Goal: Task Accomplishment & Management: Complete application form

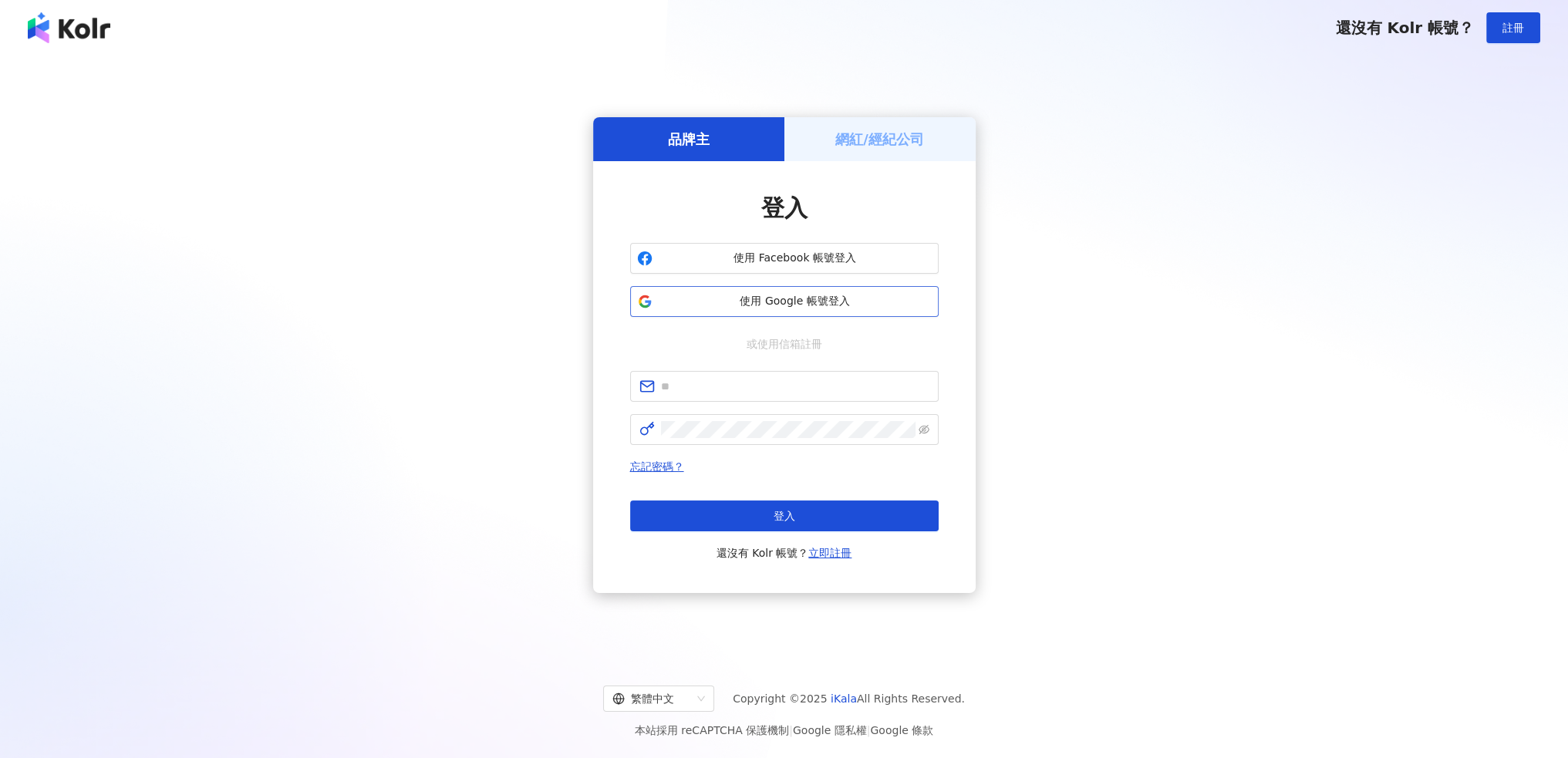
click at [801, 300] on span "使用 Google 帳號登入" at bounding box center [795, 301] width 273 height 15
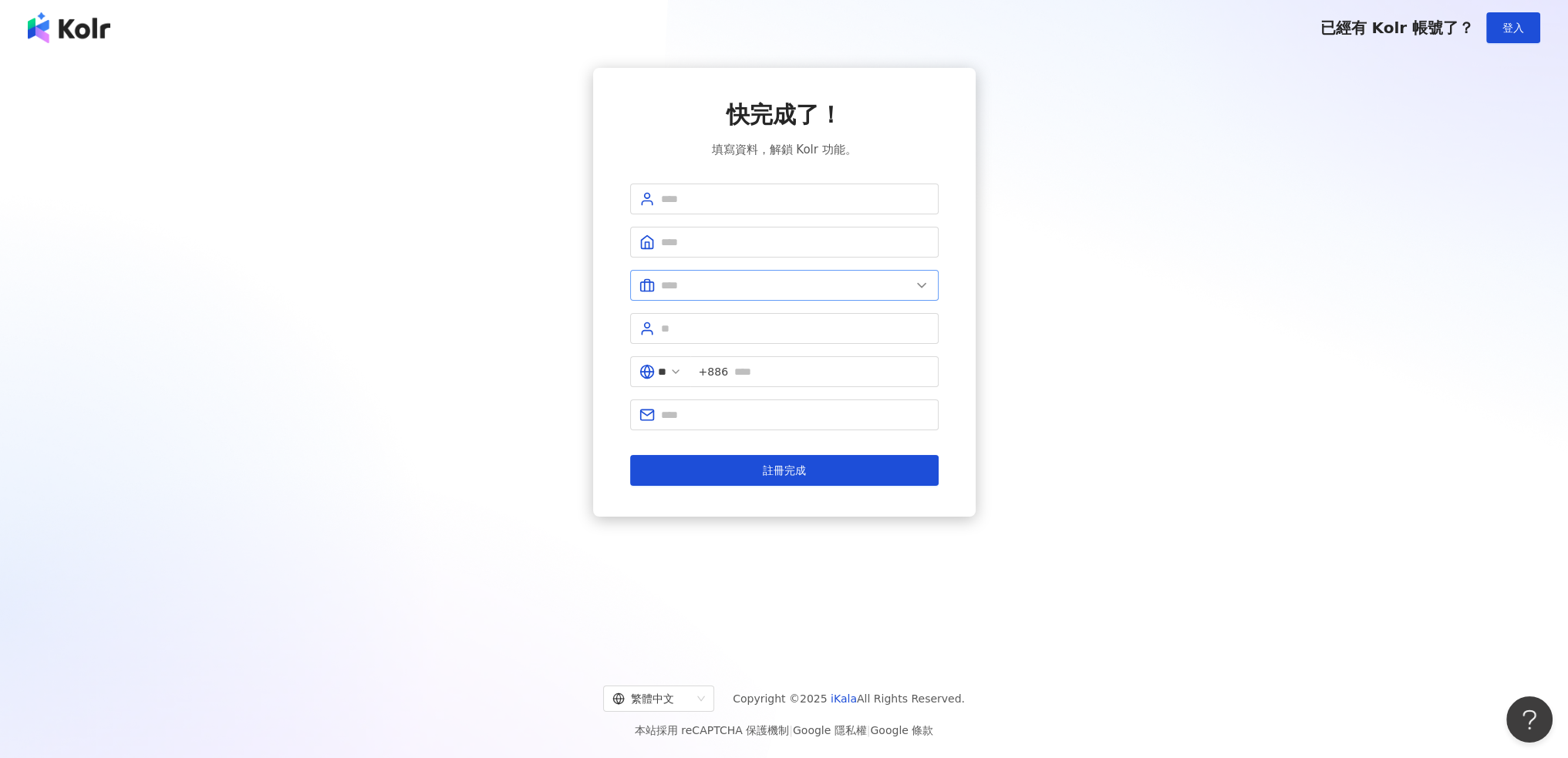
click at [919, 287] on icon at bounding box center [921, 285] width 15 height 15
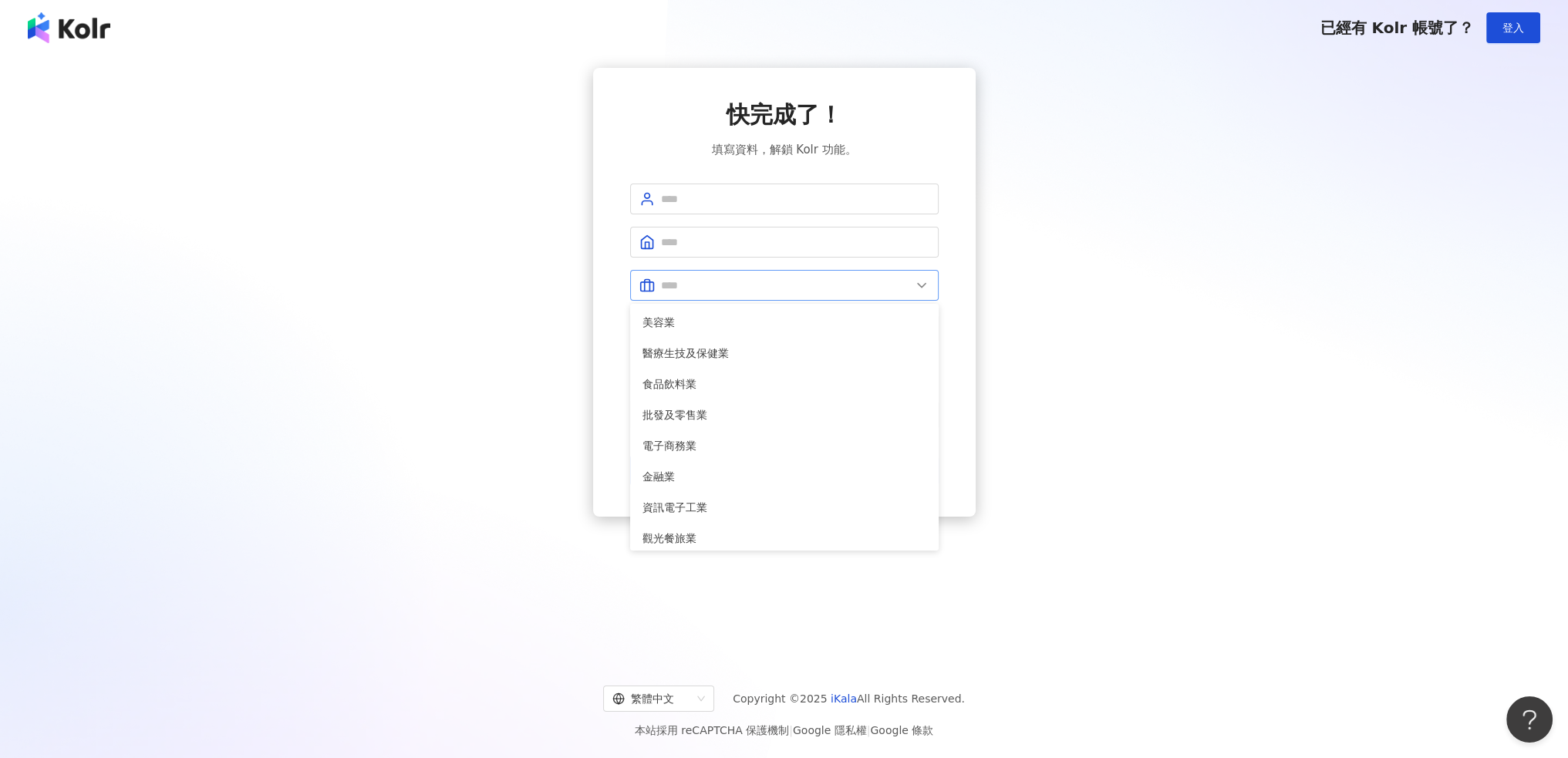
click at [919, 287] on icon at bounding box center [921, 285] width 15 height 15
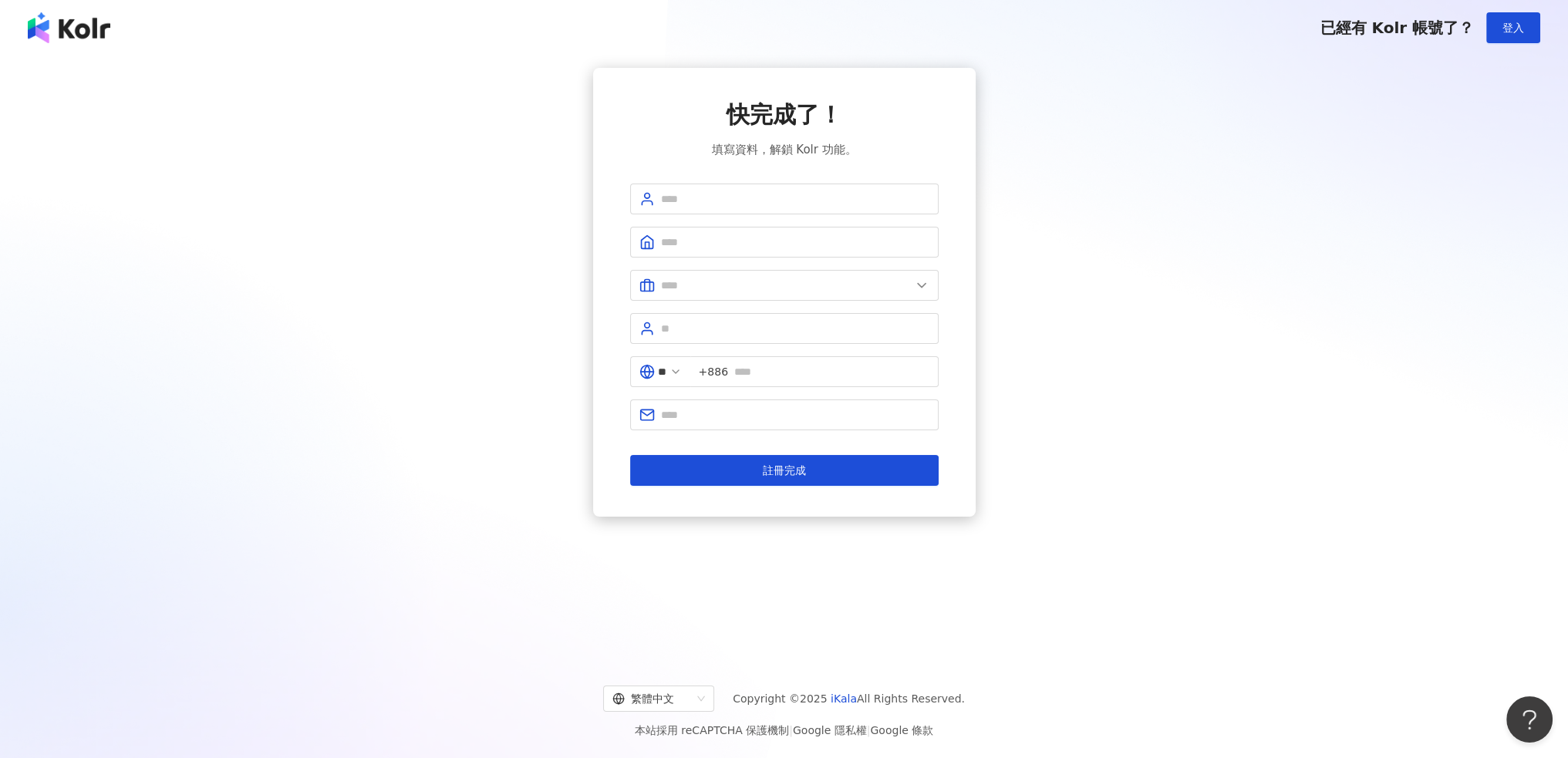
click at [1082, 282] on div "快完成了！ 填寫資料，解鎖 Kolr 功能。 美容業 醫療生技及保健業 食品飲料業 批發及零售業 電子商務業 金融業 資訊電子工業 觀光餐旅業 遊戲業 通訊業…" at bounding box center [784, 292] width 1531 height 449
click at [105, 147] on div "快完成了！ 填寫資料，解鎖 Kolr 功能。 美容業 醫療生技及保健業 食品飲料業 批發及零售業 電子商務業 金融業 資訊電子工業 觀光餐旅業 遊戲業 通訊業…" at bounding box center [784, 292] width 1531 height 449
click at [68, 35] on img at bounding box center [68, 27] width 82 height 31
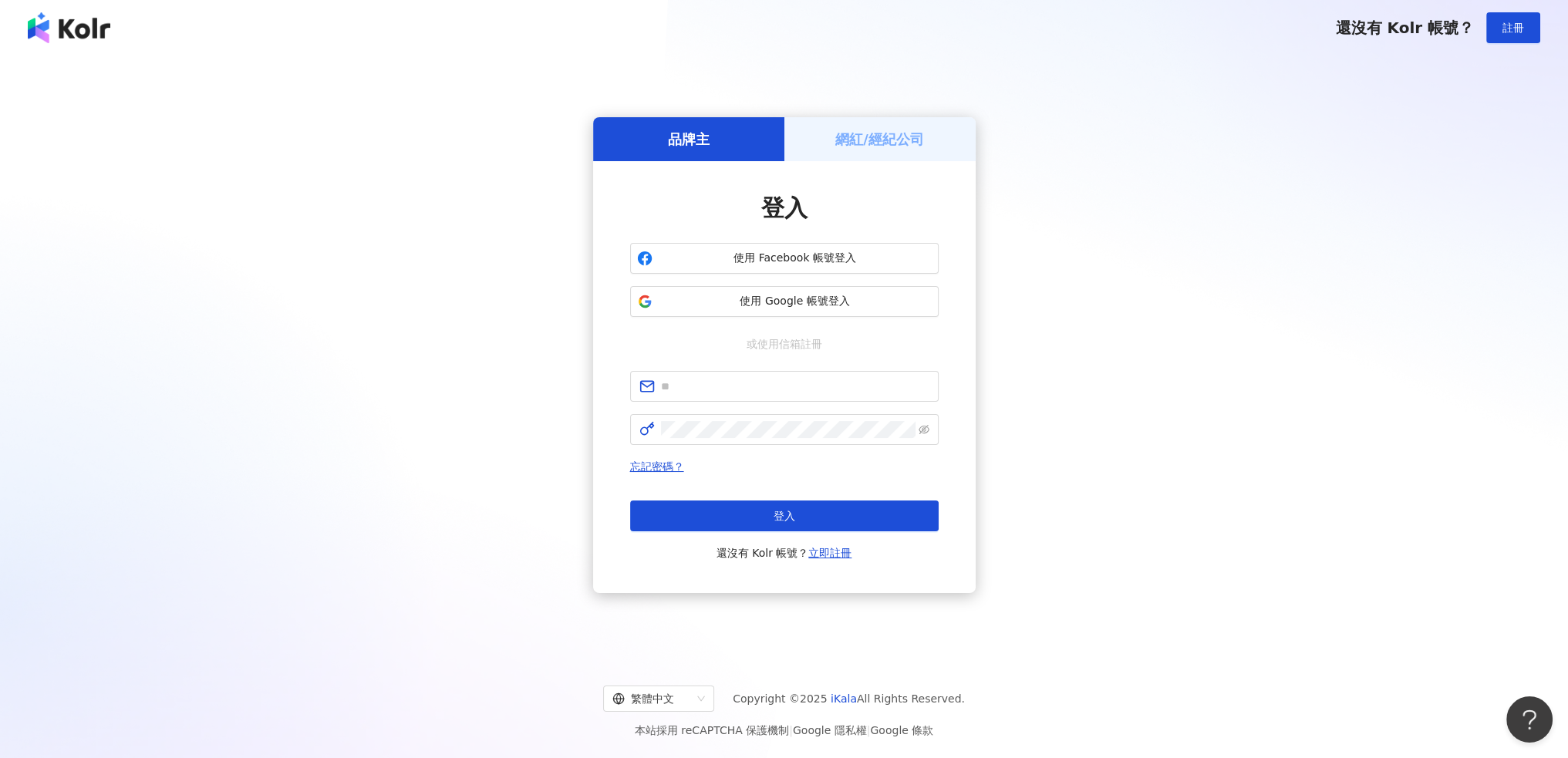
click at [472, 222] on div "品牌主 網紅/經紀公司 登入 使用 Facebook 帳號登入 使用 Google 帳號登入 或使用信箱註冊 忘記密碼？ 登入 還沒有 Kolr 帳號？ 立即…" at bounding box center [784, 354] width 1531 height 574
